Goal: Task Accomplishment & Management: Manage account settings

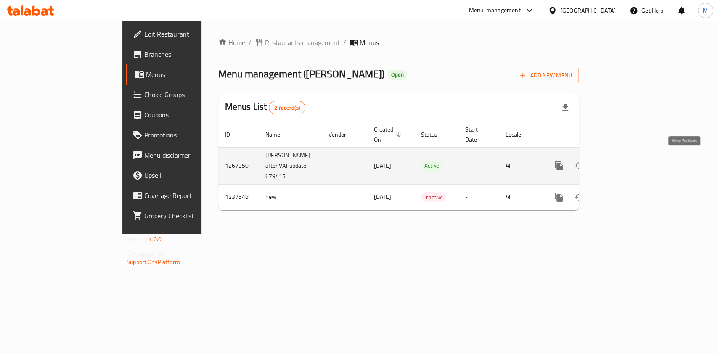
click at [630, 159] on link "enhanced table" at bounding box center [619, 166] width 20 height 20
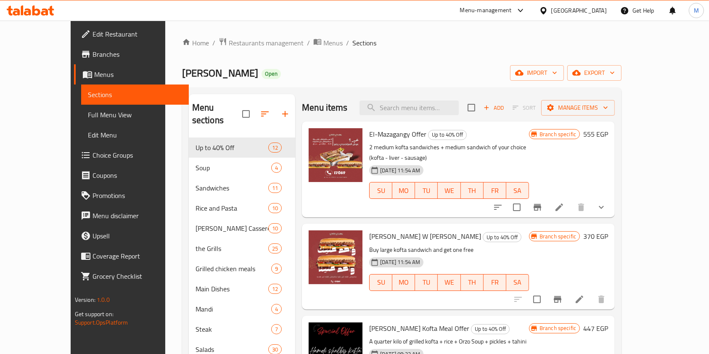
click at [74, 167] on link "Coupons" at bounding box center [131, 175] width 115 height 20
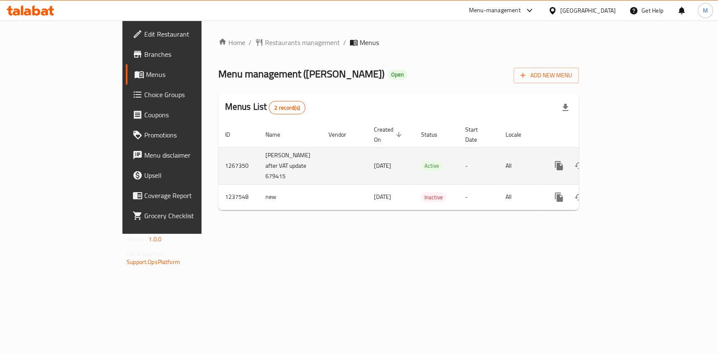
click at [630, 163] on link "enhanced table" at bounding box center [619, 166] width 20 height 20
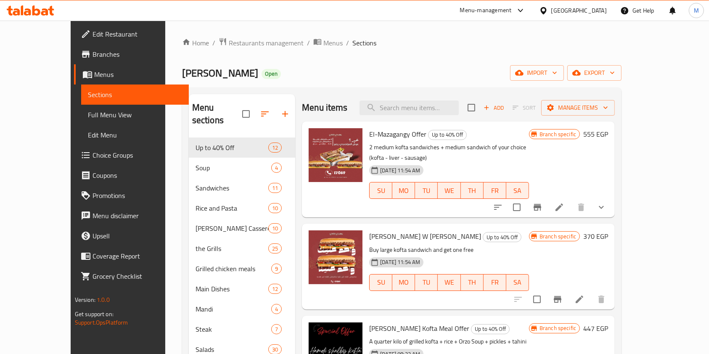
click at [93, 156] on span "Choice Groups" at bounding box center [138, 155] width 90 height 10
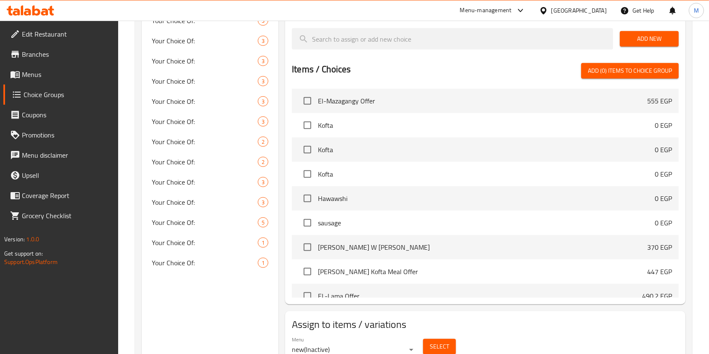
scroll to position [455, 0]
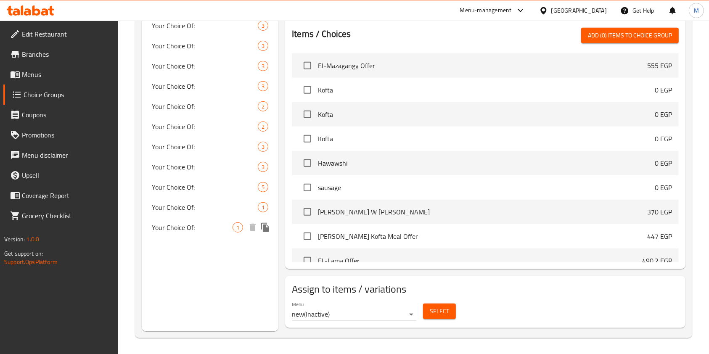
click at [199, 224] on span "Your Choice Of:" at bounding box center [192, 227] width 81 height 10
type input "Your Choice Of:"
type input "إختيارك من:"
type input "0"
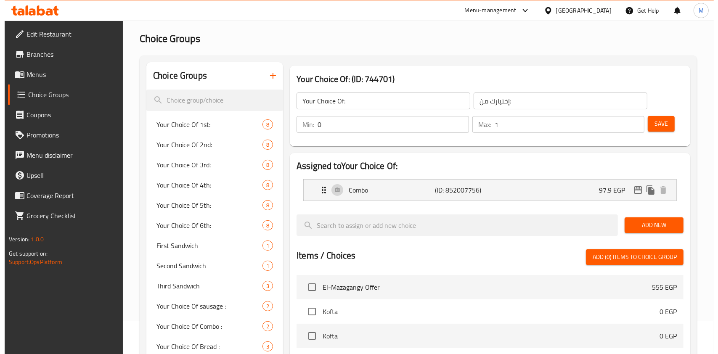
scroll to position [32, 0]
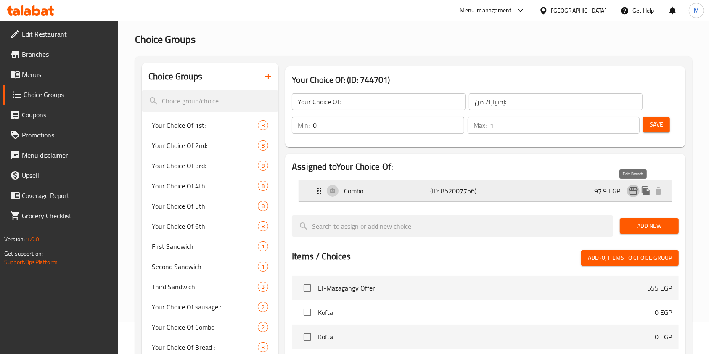
click at [637, 191] on icon "edit" at bounding box center [633, 191] width 8 height 8
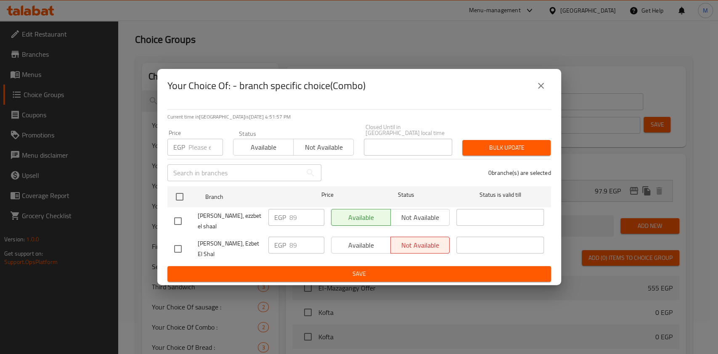
click at [540, 91] on icon "close" at bounding box center [541, 86] width 10 height 10
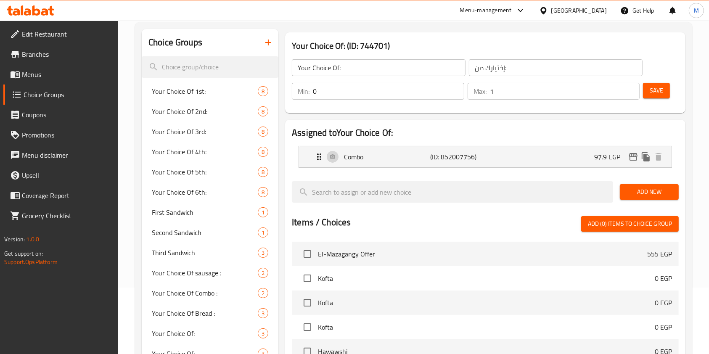
scroll to position [60, 0]
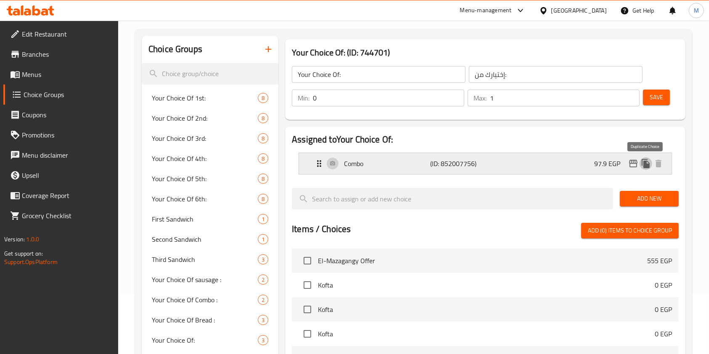
click at [649, 168] on icon "duplicate" at bounding box center [646, 164] width 10 height 10
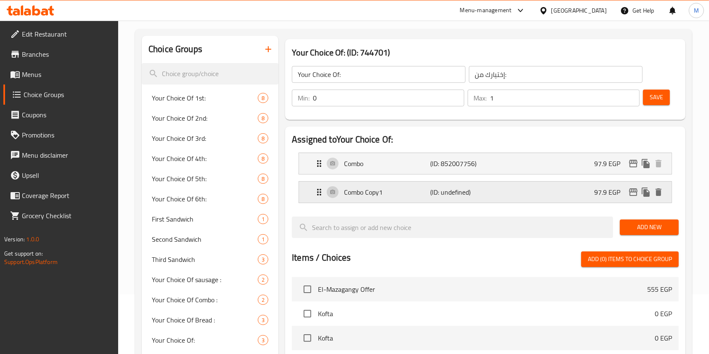
click at [659, 193] on icon "delete" at bounding box center [659, 192] width 6 height 8
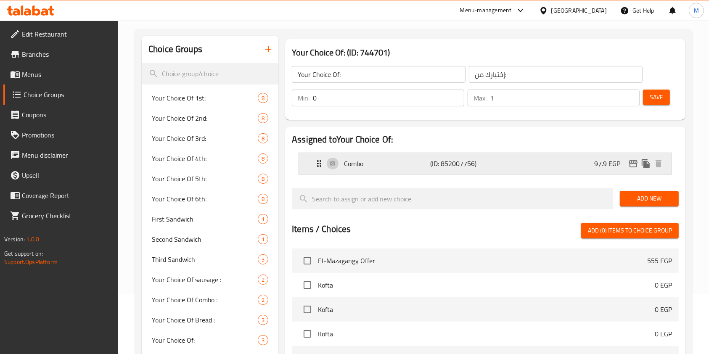
click at [532, 170] on div "Combo (ID: 852007756) 97.9 EGP" at bounding box center [487, 163] width 347 height 21
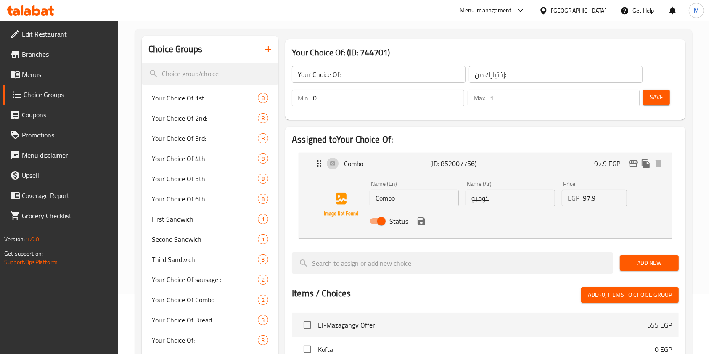
scroll to position [51, 0]
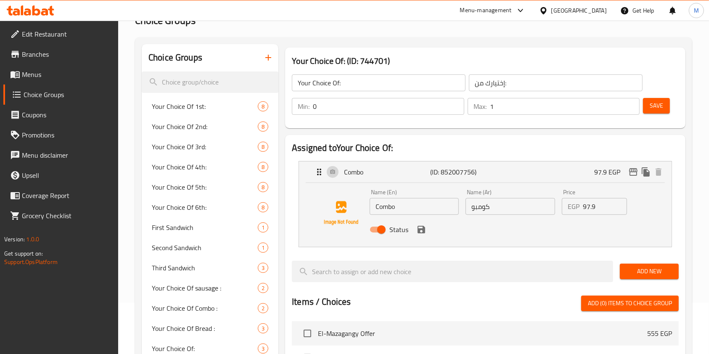
click at [37, 69] on span "Menus" at bounding box center [67, 74] width 90 height 10
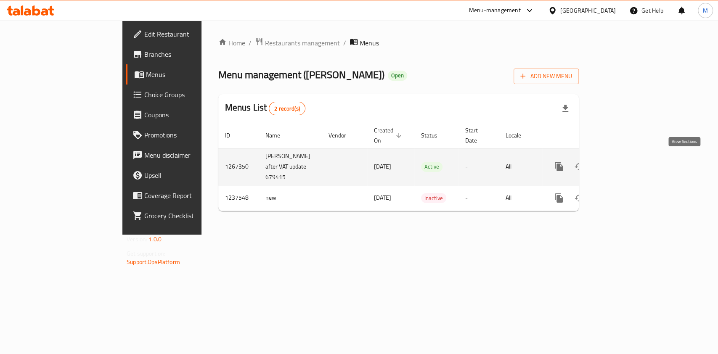
click at [625, 161] on icon "enhanced table" at bounding box center [619, 166] width 10 height 10
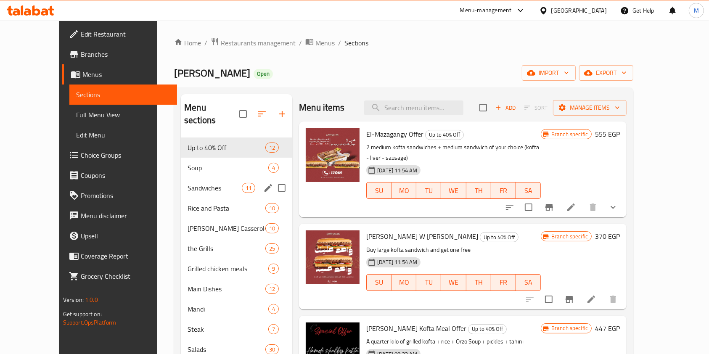
click at [191, 180] on div "Sandwiches 11" at bounding box center [236, 188] width 111 height 20
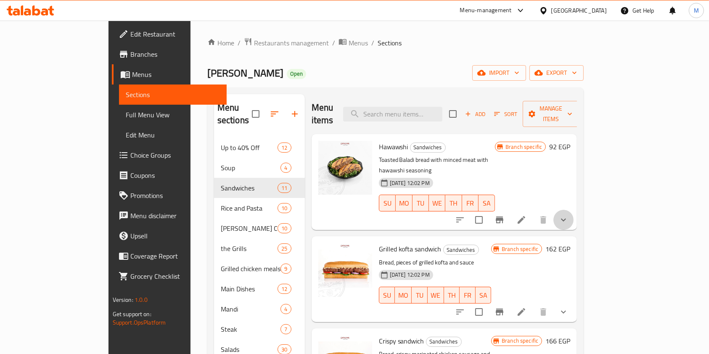
click at [574, 210] on button "show more" at bounding box center [563, 220] width 20 height 20
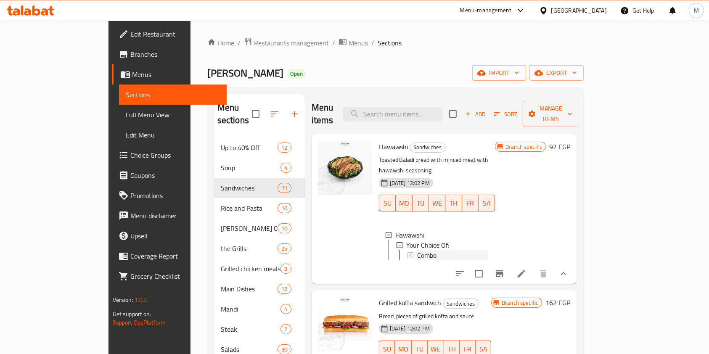
click at [441, 250] on div "Combo" at bounding box center [452, 255] width 71 height 10
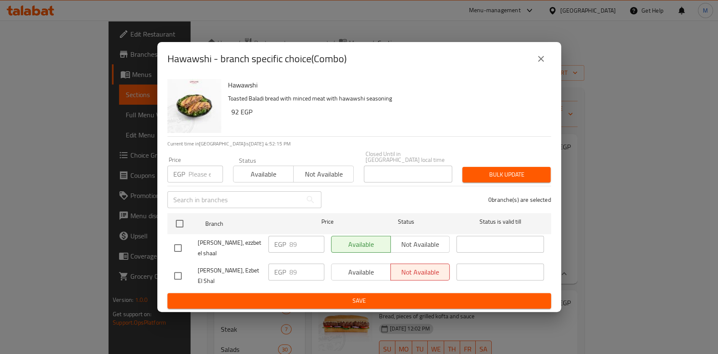
click at [182, 269] on input "checkbox" at bounding box center [178, 276] width 18 height 18
checkbox input "true"
drag, startPoint x: 358, startPoint y: 266, endPoint x: 357, endPoint y: 278, distance: 11.9
click at [358, 266] on span "Available" at bounding box center [361, 272] width 53 height 12
click at [357, 293] on button "Save" at bounding box center [359, 301] width 384 height 16
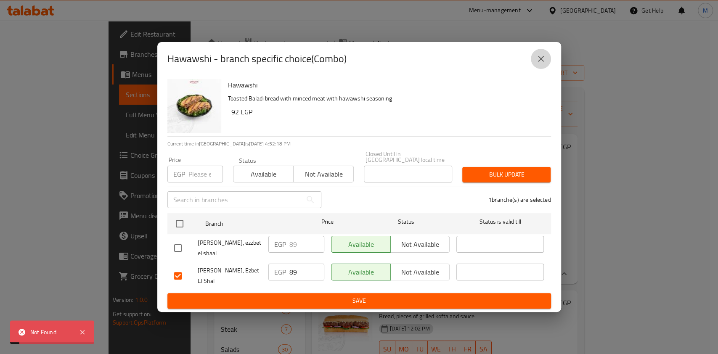
click at [537, 64] on icon "close" at bounding box center [541, 59] width 10 height 10
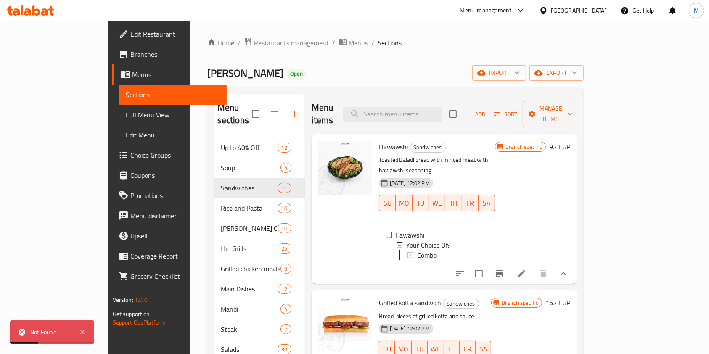
click at [527, 269] on icon at bounding box center [521, 274] width 10 height 10
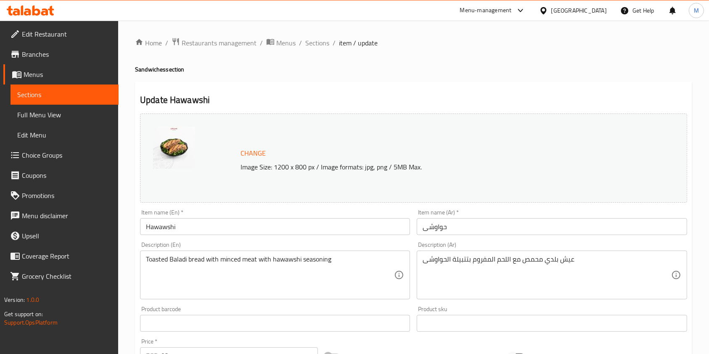
scroll to position [266, 0]
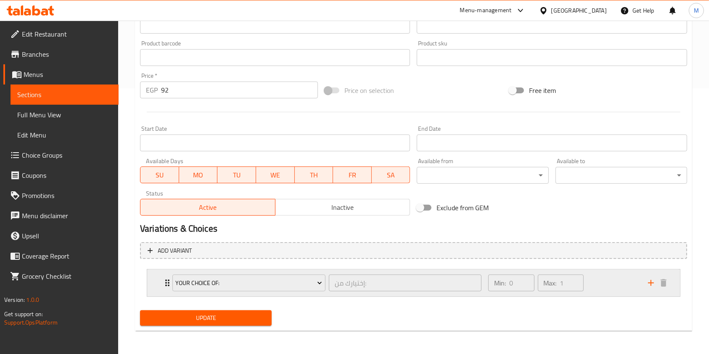
click at [603, 282] on div "Min: 0 ​ Max: 1 ​" at bounding box center [563, 283] width 160 height 27
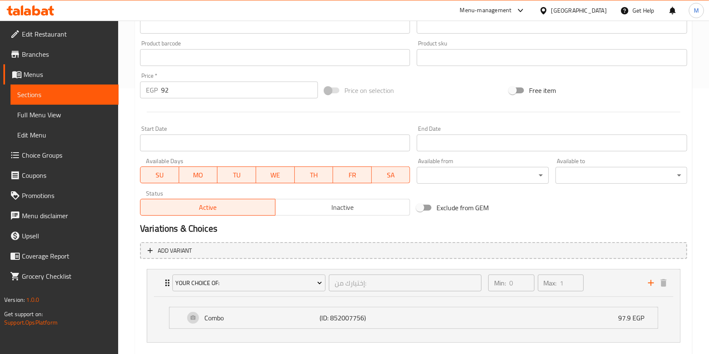
scroll to position [312, 0]
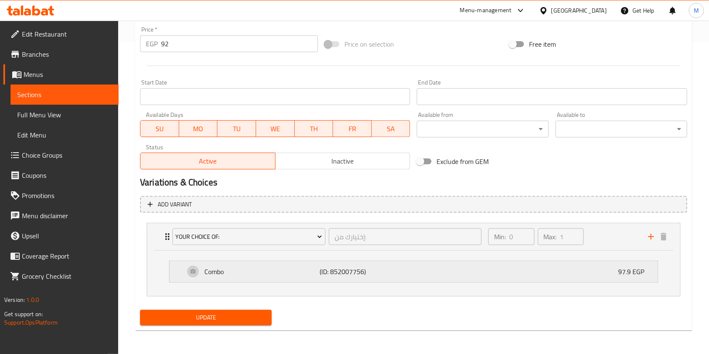
drag, startPoint x: 365, startPoint y: 273, endPoint x: 353, endPoint y: 263, distance: 15.9
click at [367, 273] on p "(ID: 852007756)" at bounding box center [358, 272] width 77 height 10
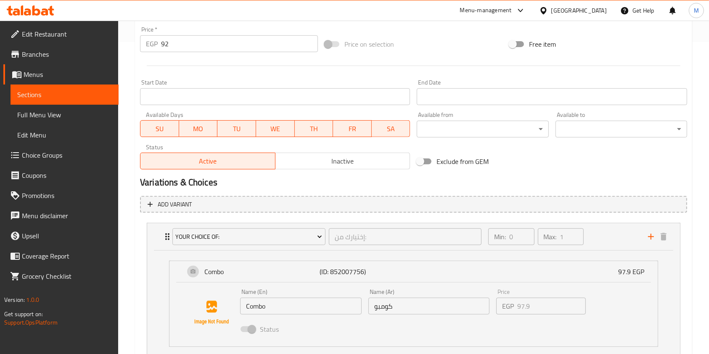
scroll to position [376, 0]
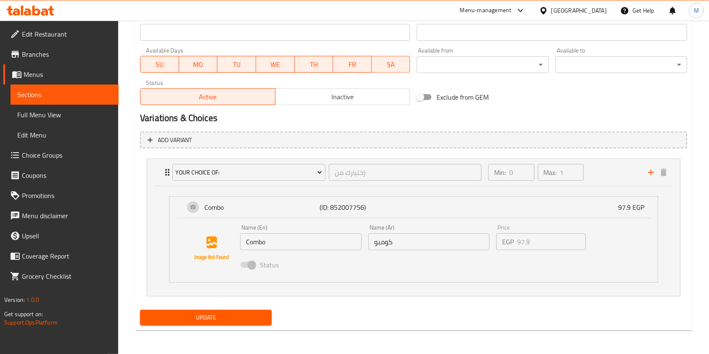
click at [248, 267] on span at bounding box center [248, 265] width 14 height 6
click at [395, 221] on div "Name (Ar) كومبو Name (Ar)" at bounding box center [429, 237] width 128 height 32
click at [443, 210] on div "Combo (ID: 852007756) 97.9 EGP" at bounding box center [416, 207] width 463 height 21
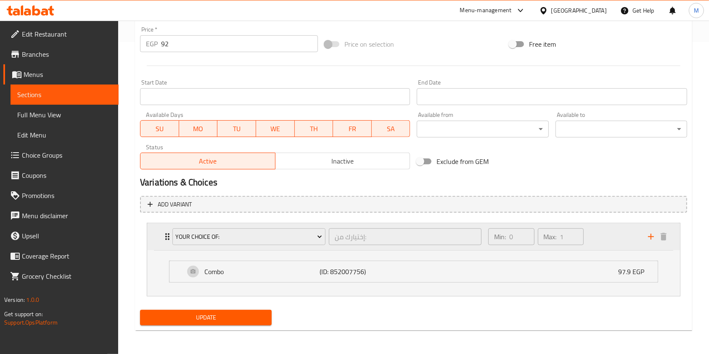
scroll to position [312, 0]
click at [592, 231] on div "Min: 0 ​ Max: 1 ​" at bounding box center [563, 236] width 160 height 27
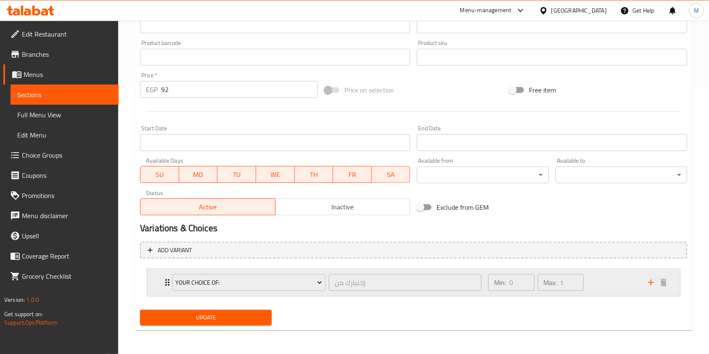
scroll to position [266, 0]
click at [266, 310] on button "Update" at bounding box center [206, 318] width 132 height 16
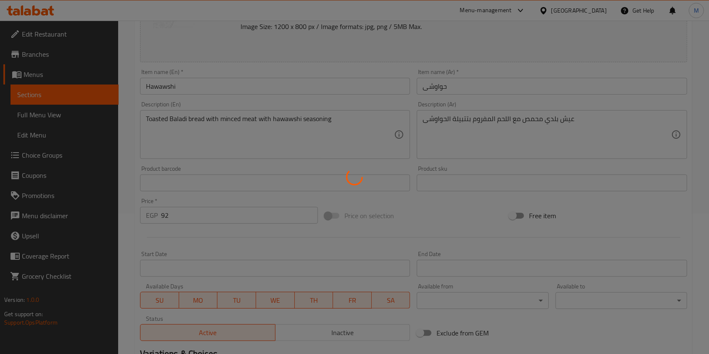
scroll to position [0, 0]
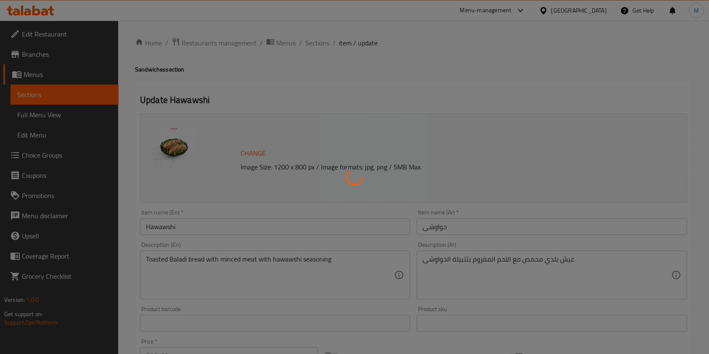
click at [50, 154] on div at bounding box center [354, 177] width 709 height 354
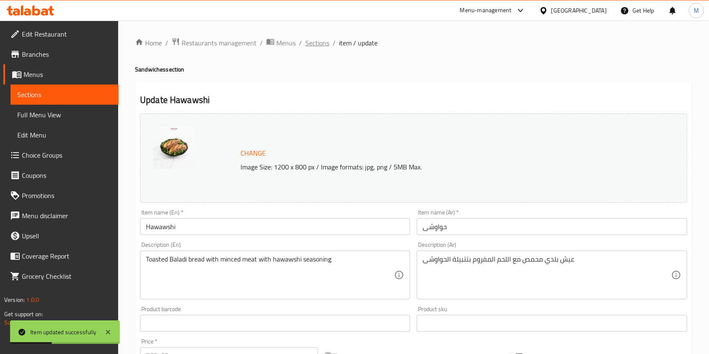
click at [316, 38] on span "Sections" at bounding box center [317, 43] width 24 height 10
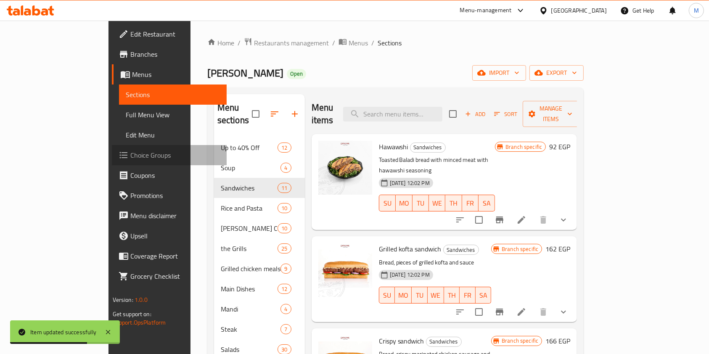
click at [130, 157] on span "Choice Groups" at bounding box center [175, 155] width 90 height 10
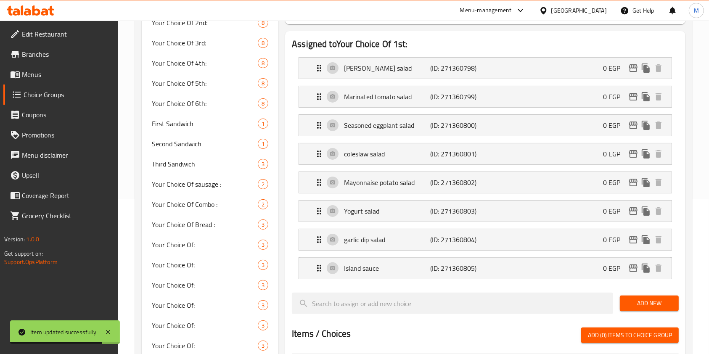
scroll to position [156, 0]
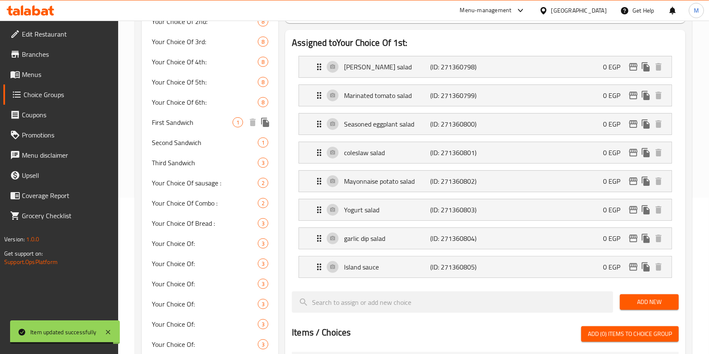
click at [189, 130] on div "First Sandwich 1" at bounding box center [210, 122] width 137 height 20
type input "First Sandwich"
type input "الساندوتش الاول"
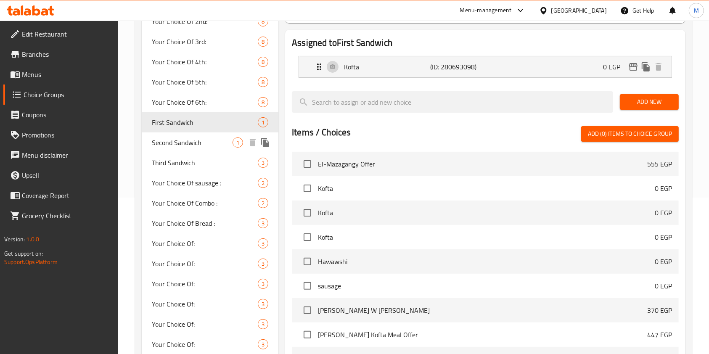
click at [182, 143] on span "Second Sandwich" at bounding box center [192, 143] width 81 height 10
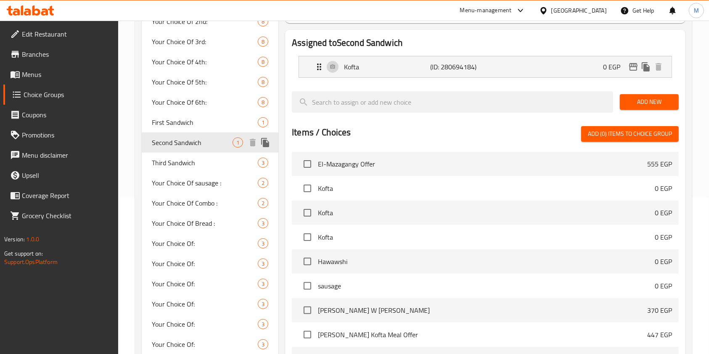
type input "Second Sandwich"
type input "[PERSON_NAME]"
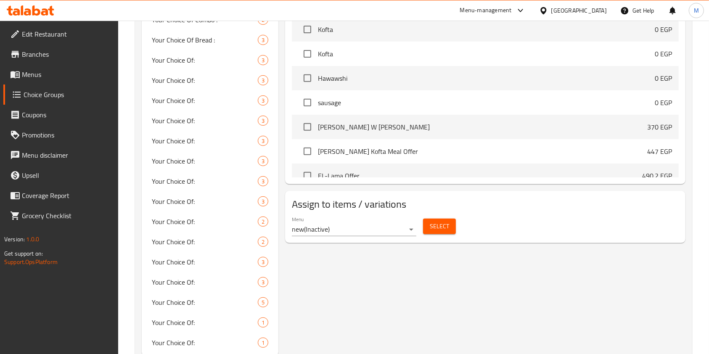
scroll to position [365, 0]
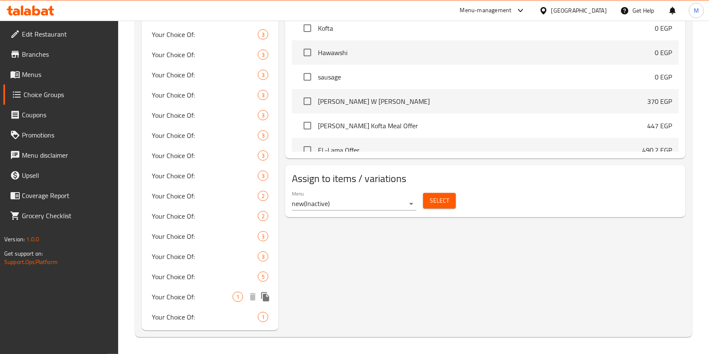
click at [232, 296] on span "Your Choice Of:" at bounding box center [192, 297] width 81 height 10
type input "Your Choice Of:"
type input "إختيارك من:"
type input "0"
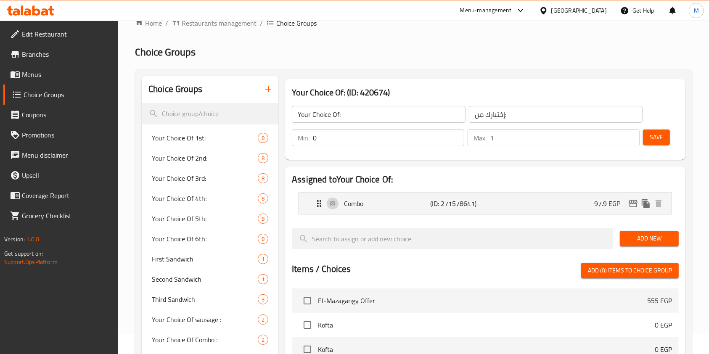
scroll to position [0, 0]
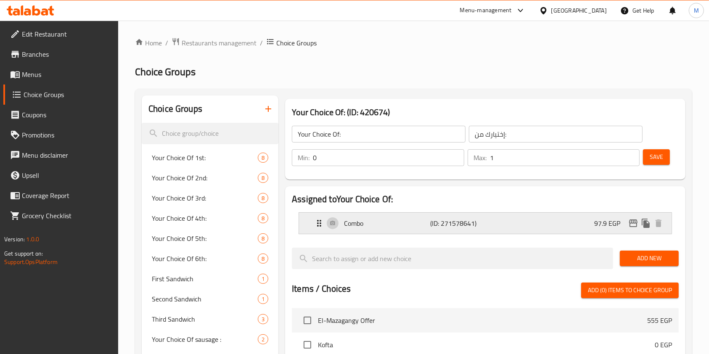
drag, startPoint x: 495, startPoint y: 218, endPoint x: 521, endPoint y: 210, distance: 27.2
click at [495, 219] on div "Combo (ID: 271578641) 97.9 EGP" at bounding box center [487, 223] width 347 height 21
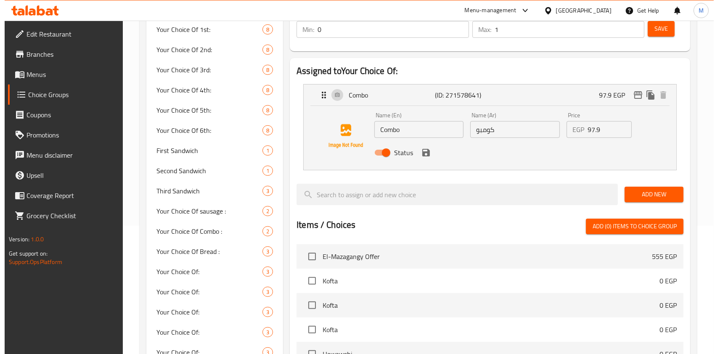
scroll to position [138, 0]
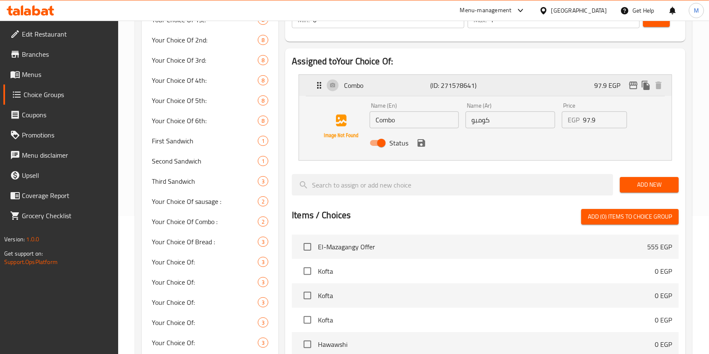
click at [320, 82] on icon "Expand" at bounding box center [319, 85] width 10 height 10
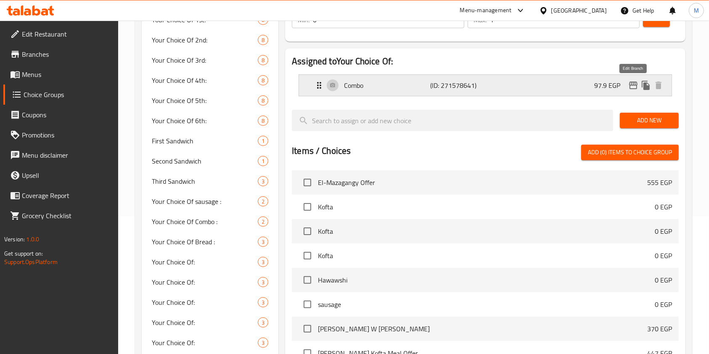
click at [632, 82] on icon "edit" at bounding box center [633, 86] width 8 height 8
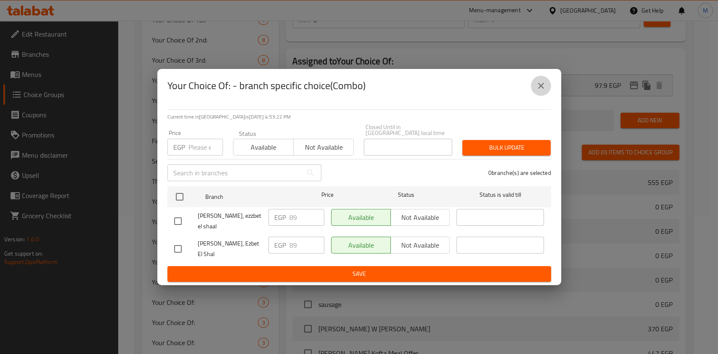
click at [541, 90] on icon "close" at bounding box center [541, 86] width 10 height 10
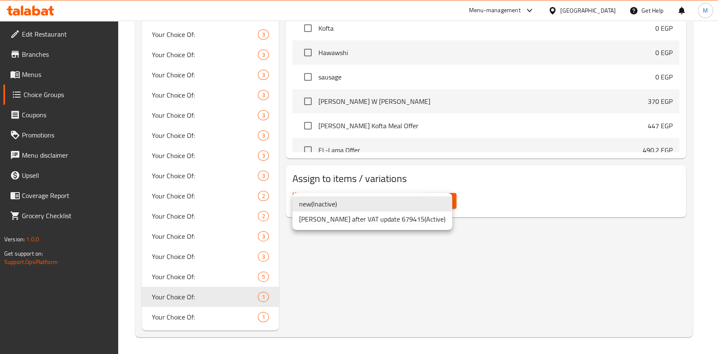
click at [347, 219] on li "Hamdy Shalaby_Menu after VAT update 679415 ( Active )" at bounding box center [372, 219] width 160 height 15
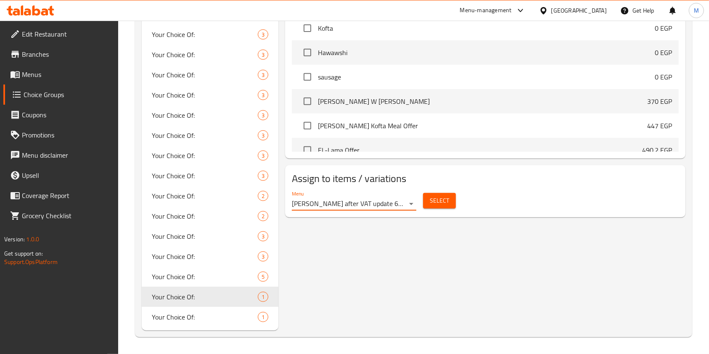
click at [435, 201] on span "Select" at bounding box center [439, 201] width 19 height 11
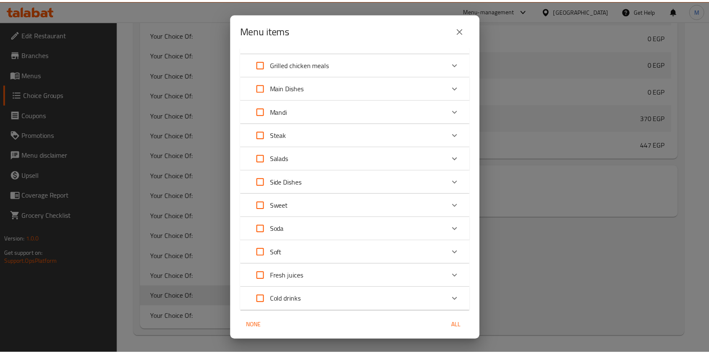
scroll to position [192, 0]
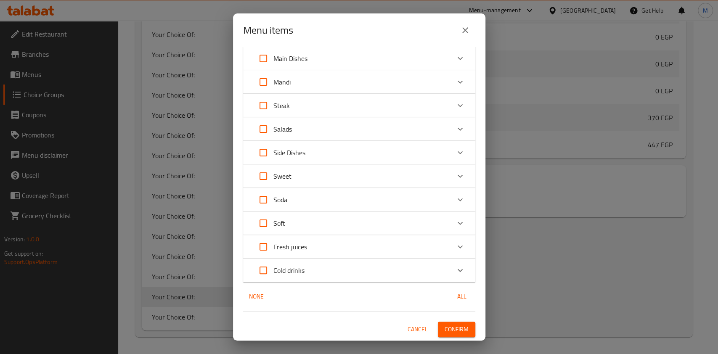
click at [470, 36] on button "close" at bounding box center [465, 30] width 20 height 20
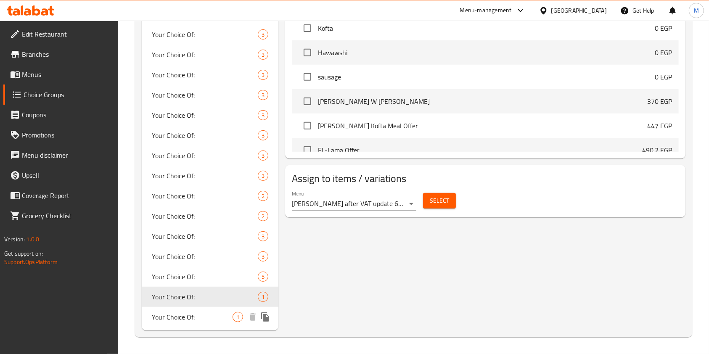
click at [188, 315] on span "Your Choice Of:" at bounding box center [192, 317] width 81 height 10
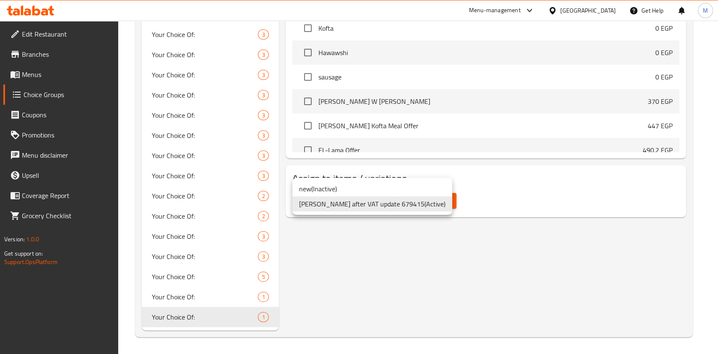
click at [348, 205] on li "Hamdy Shalaby_Menu after VAT update 679415 ( Active )" at bounding box center [372, 203] width 160 height 15
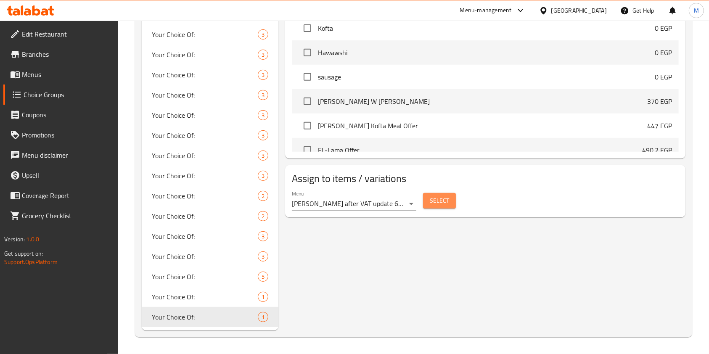
click at [424, 199] on button "Select" at bounding box center [439, 201] width 33 height 16
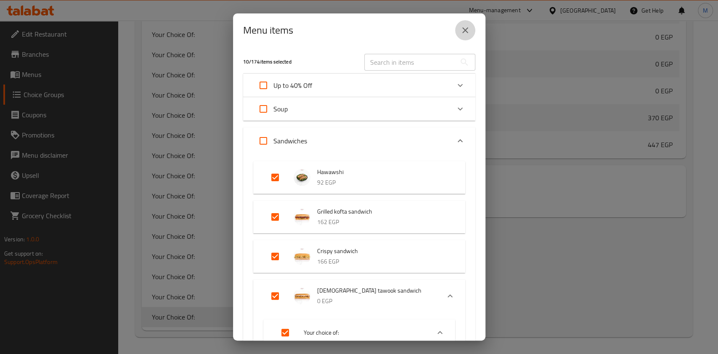
drag, startPoint x: 463, startPoint y: 30, endPoint x: 510, endPoint y: 84, distance: 71.0
click at [463, 29] on icon "close" at bounding box center [465, 30] width 10 height 10
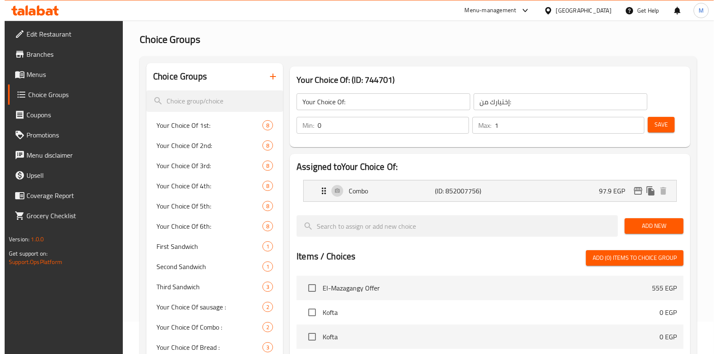
scroll to position [0, 0]
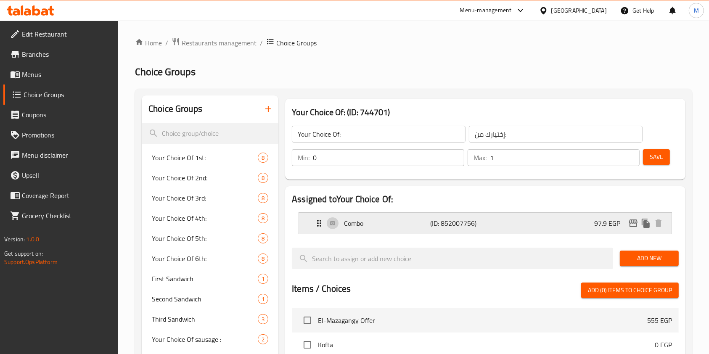
click at [597, 224] on p "97.9 EGP" at bounding box center [610, 223] width 33 height 10
click at [633, 220] on icon "edit" at bounding box center [633, 224] width 8 height 8
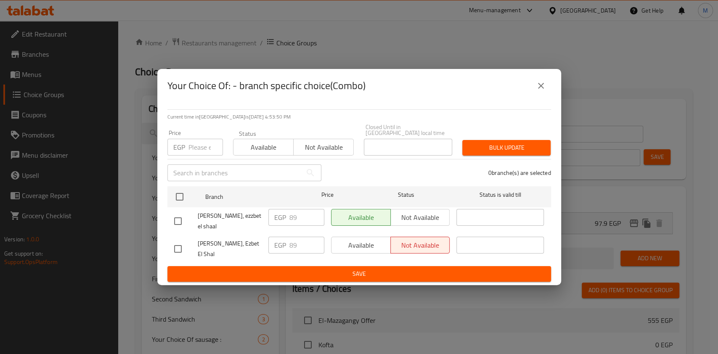
drag, startPoint x: 178, startPoint y: 244, endPoint x: 277, endPoint y: 241, distance: 98.5
click at [178, 245] on input "checkbox" at bounding box center [178, 249] width 18 height 18
checkbox input "true"
click at [355, 241] on span "Available" at bounding box center [361, 245] width 53 height 12
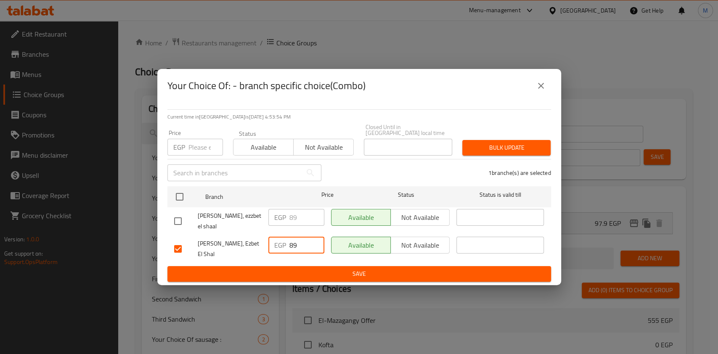
drag, startPoint x: 301, startPoint y: 244, endPoint x: 287, endPoint y: 249, distance: 14.2
click at [287, 249] on div "EGP 89 ​" at bounding box center [296, 245] width 56 height 17
type input "0"
type input "97.90"
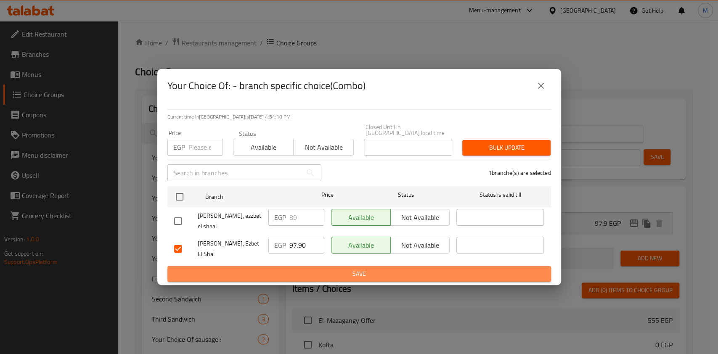
click at [309, 266] on button "Save" at bounding box center [359, 274] width 384 height 16
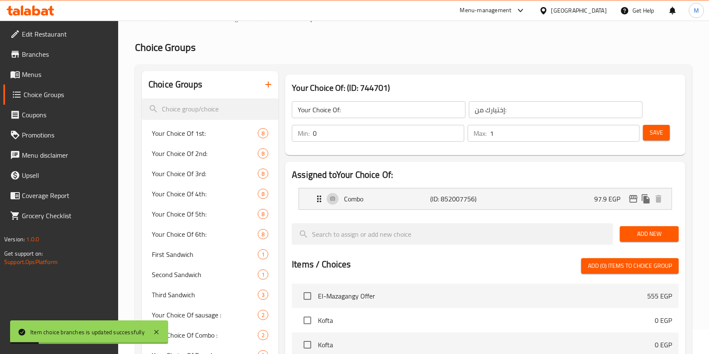
scroll to position [23, 0]
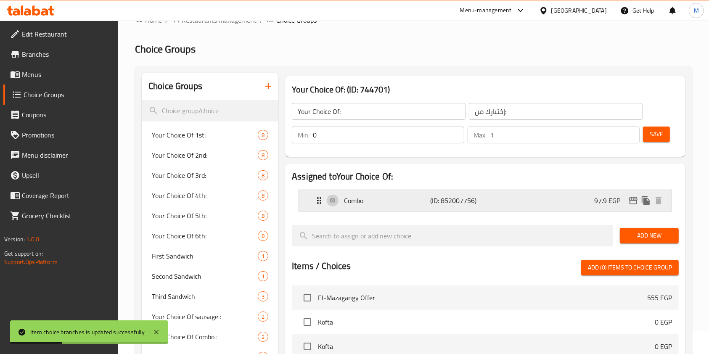
click at [542, 201] on div "Combo (ID: 852007756) 97.9 EGP" at bounding box center [487, 200] width 347 height 21
